Goal: Information Seeking & Learning: Learn about a topic

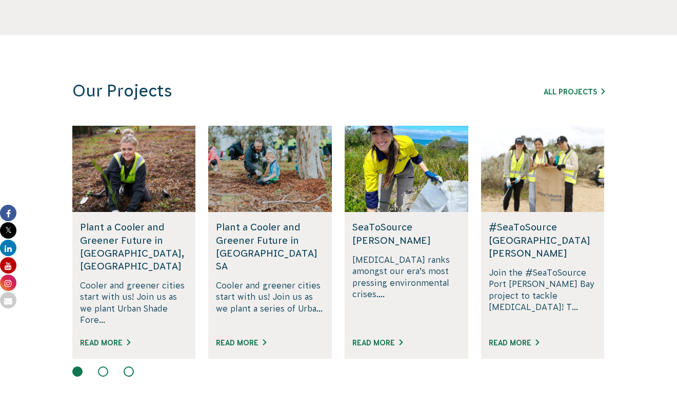
scroll to position [580, 0]
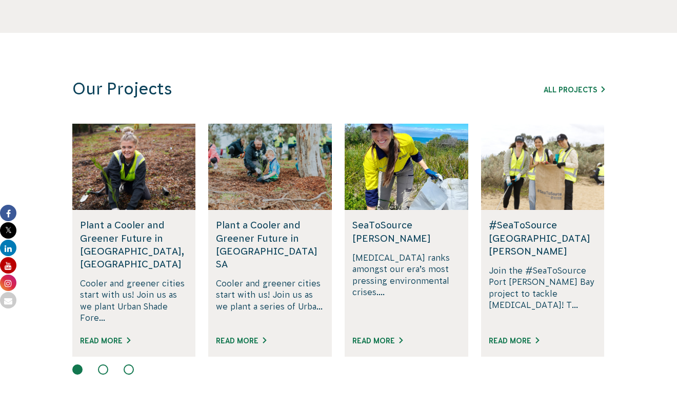
click at [399, 238] on h5 "SeaToSource [PERSON_NAME]" at bounding box center [407, 232] width 108 height 26
click at [373, 227] on h5 "SeaToSource [PERSON_NAME]" at bounding box center [407, 232] width 108 height 26
click at [392, 337] on link "Read More" at bounding box center [378, 341] width 50 height 8
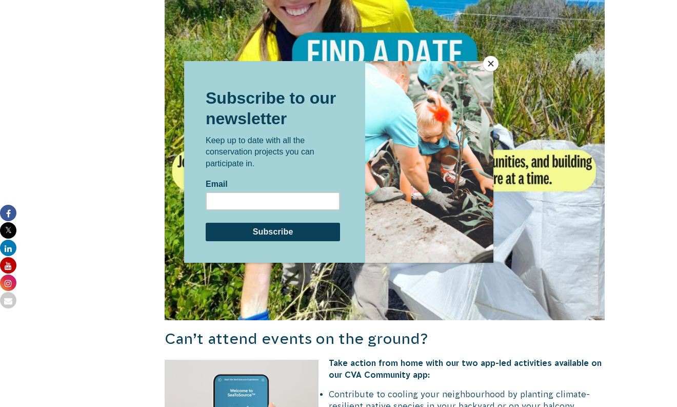
scroll to position [848, 0]
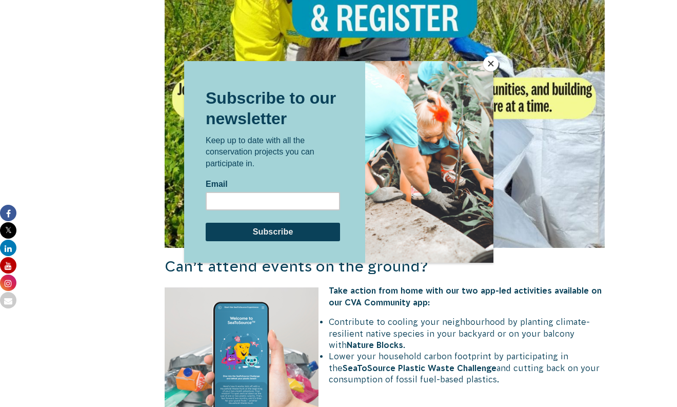
click at [489, 56] on button "Close" at bounding box center [490, 63] width 15 height 15
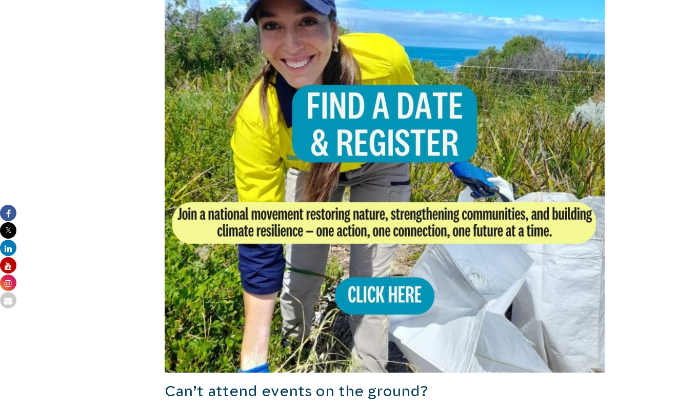
scroll to position [766, 0]
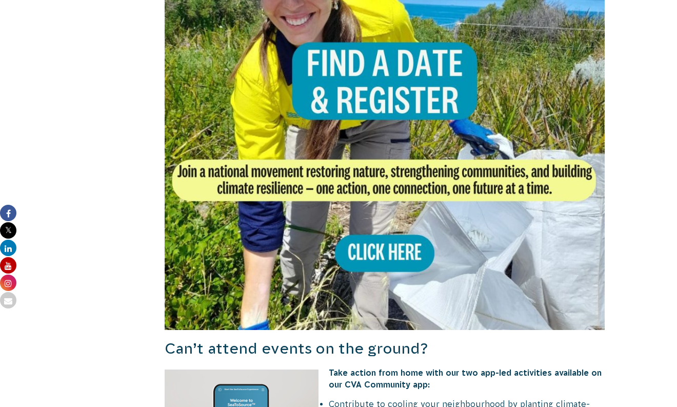
click at [413, 254] on img at bounding box center [385, 110] width 440 height 440
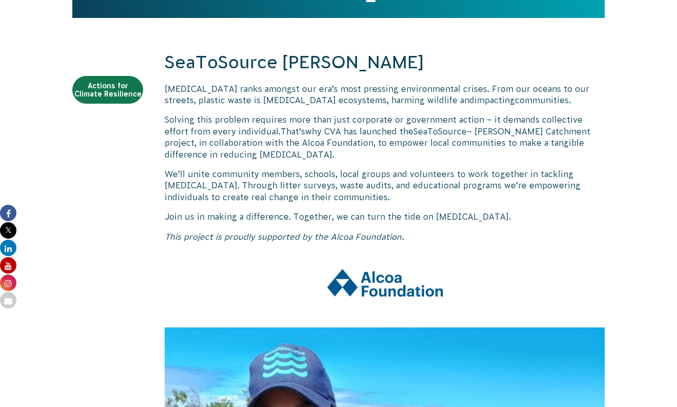
scroll to position [327, 0]
